Goal: Navigation & Orientation: Understand site structure

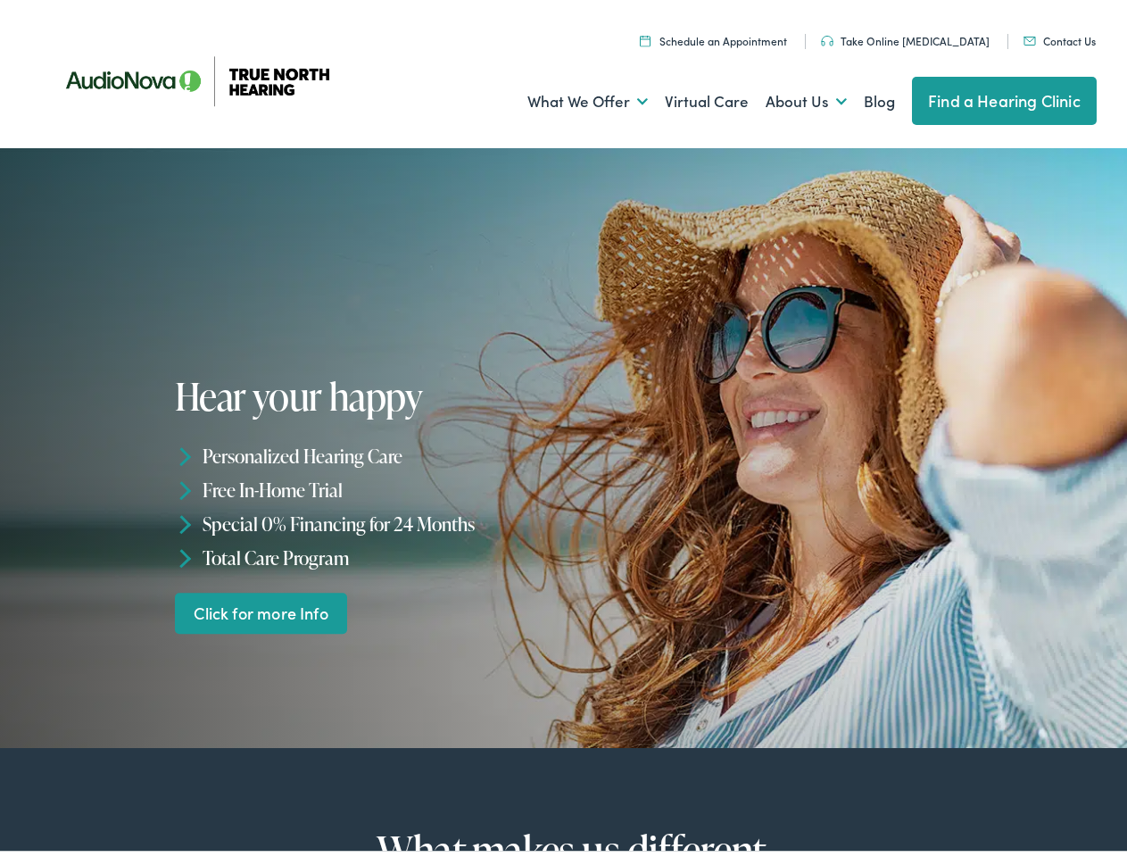
click at [563, 428] on div "Hear your happy Personalized Hearing Care Free In-Home Trial Special 0% Financi…" at bounding box center [372, 499] width 394 height 258
click at [571, 96] on link "What We Offer" at bounding box center [587, 96] width 120 height 66
click at [787, 96] on link "About Us" at bounding box center [806, 96] width 81 height 66
click at [563, 443] on li "Personalized Hearing Care" at bounding box center [372, 451] width 394 height 34
